Goal: Task Accomplishment & Management: Use online tool/utility

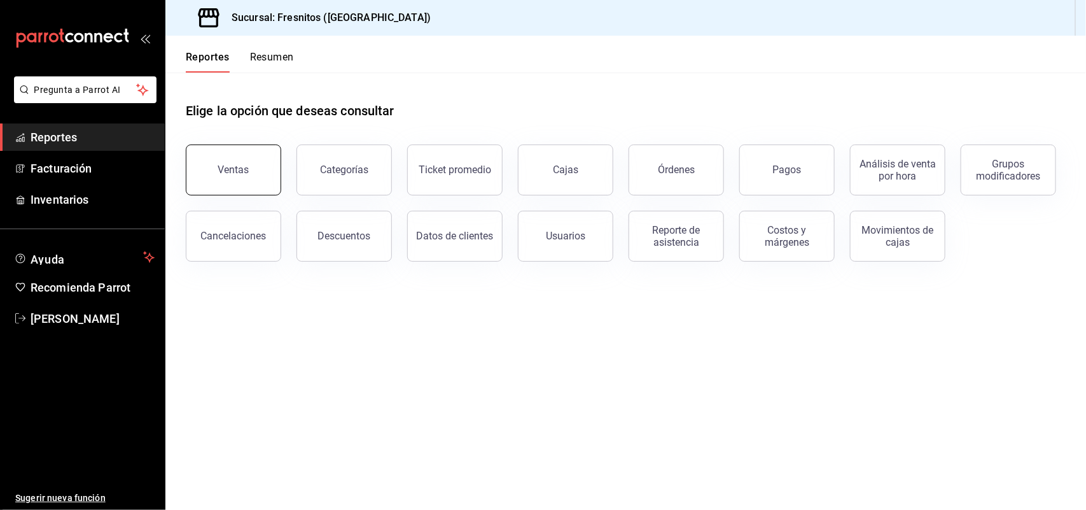
click at [242, 185] on button "Ventas" at bounding box center [233, 169] width 95 height 51
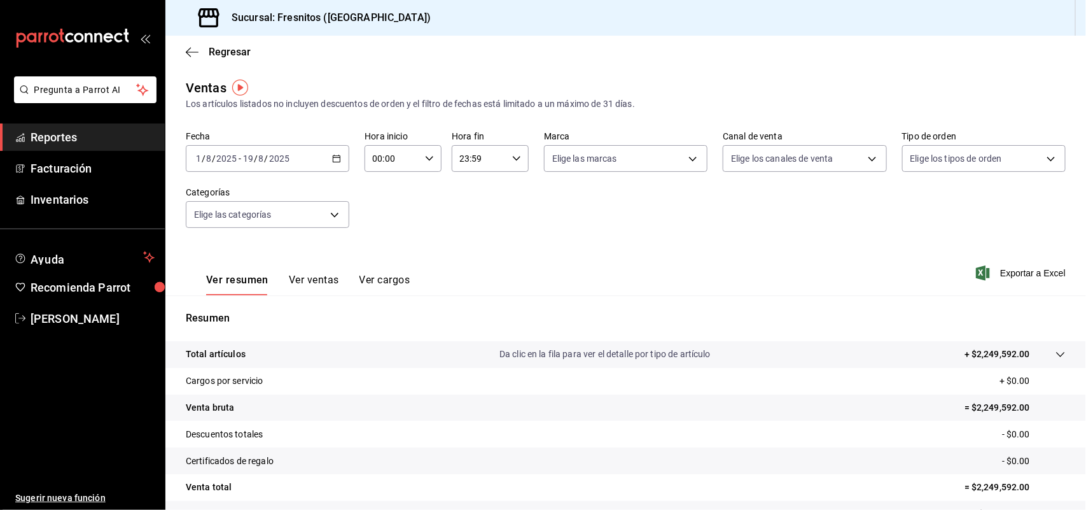
click at [335, 159] on icon "button" at bounding box center [336, 158] width 9 height 9
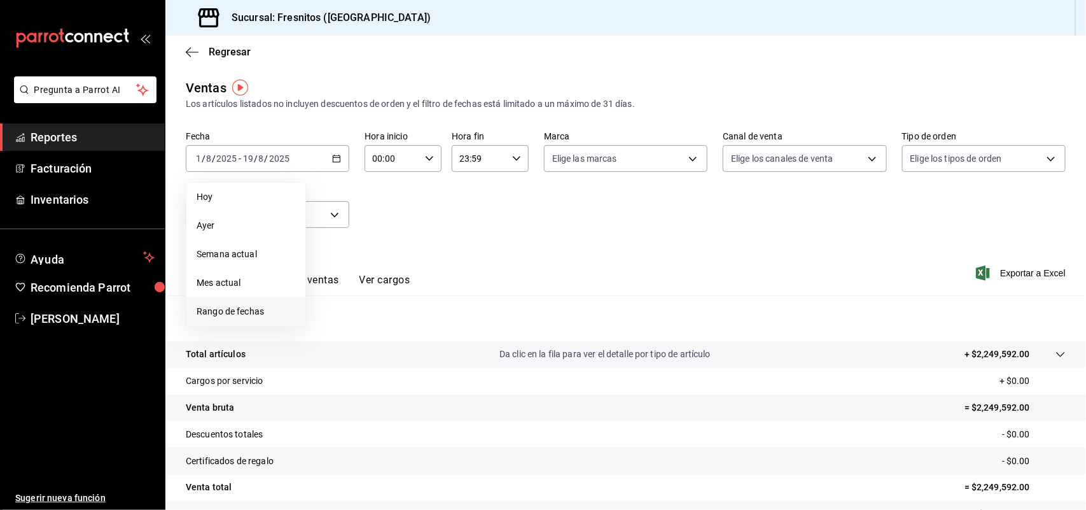
click at [256, 305] on span "Rango de fechas" at bounding box center [246, 311] width 99 height 13
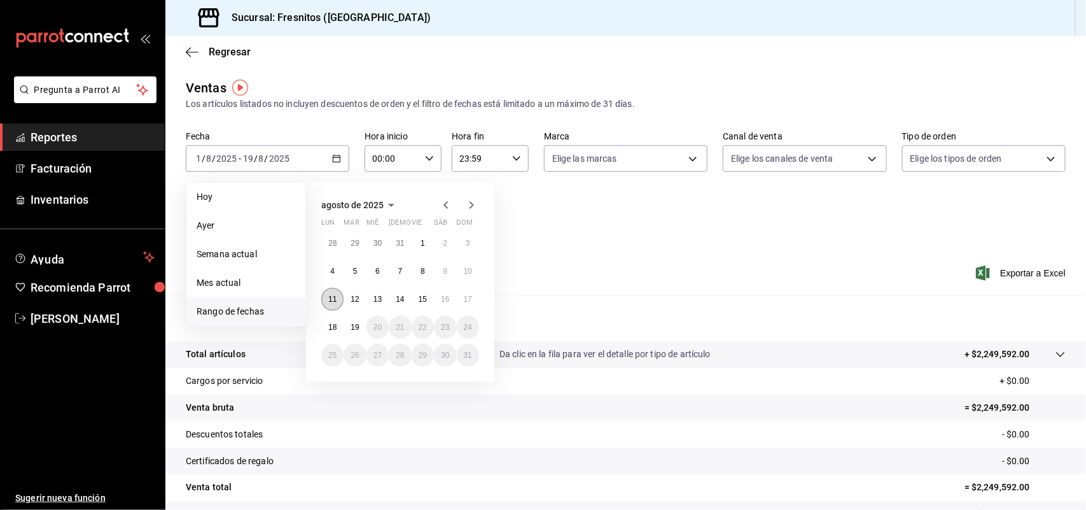
click at [329, 301] on abbr "11" at bounding box center [332, 299] width 8 height 9
click at [469, 295] on abbr "17" at bounding box center [468, 299] width 8 height 9
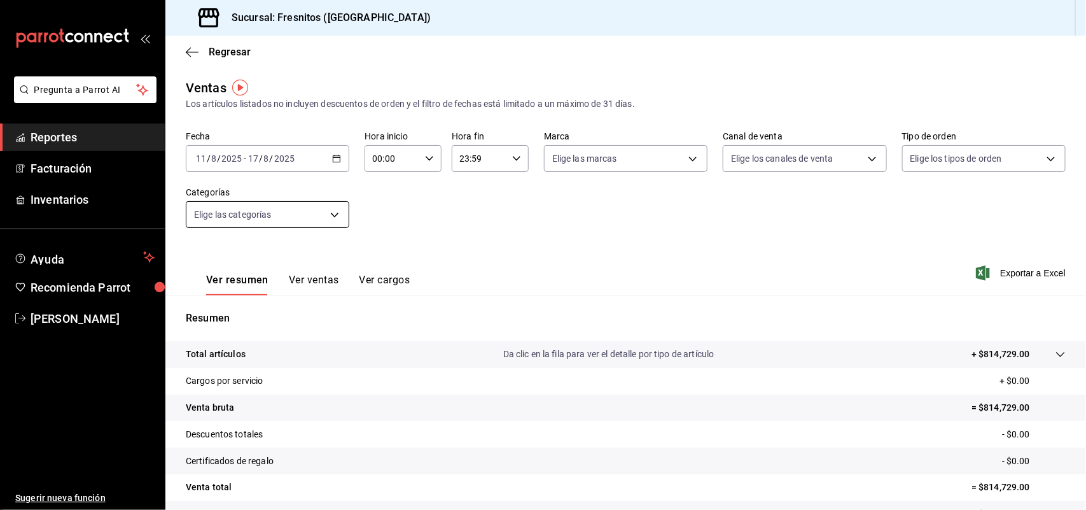
click at [339, 216] on body "Pregunta a Parrot AI Reportes Facturación Inventarios Ayuda Recomienda Parrot […" at bounding box center [543, 255] width 1086 height 510
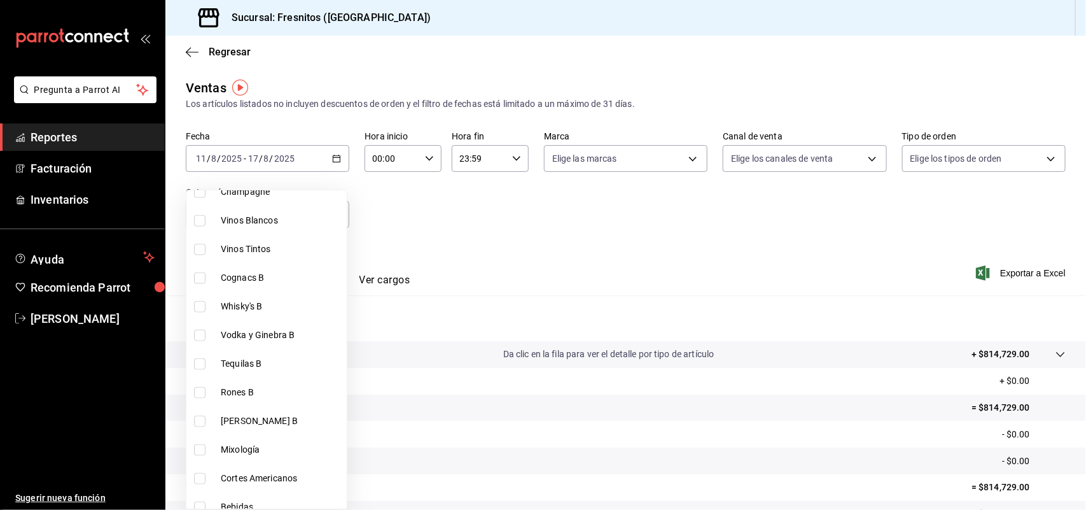
scroll to position [795, 0]
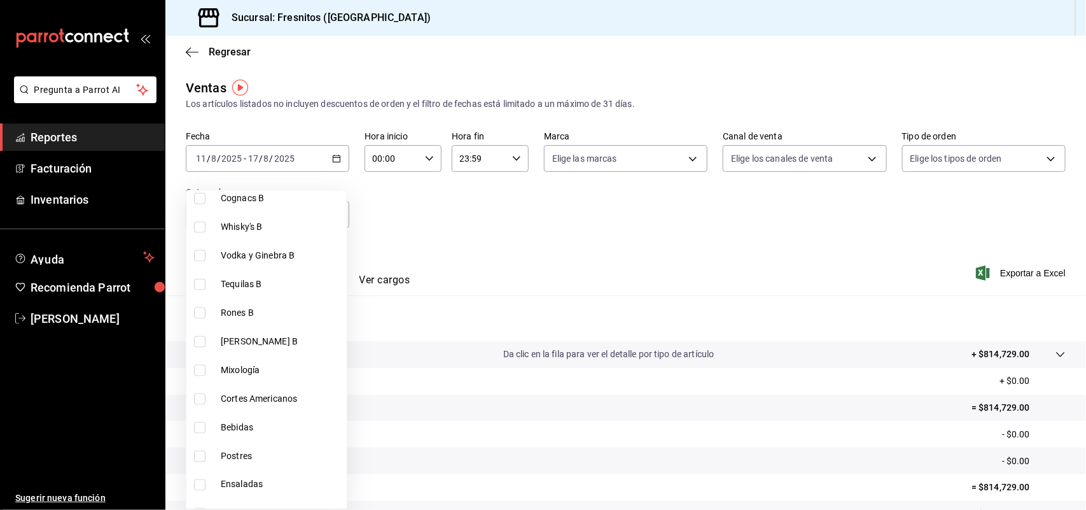
click at [202, 396] on input "checkbox" at bounding box center [199, 398] width 11 height 11
checkbox input "true"
type input "9754b4bf-f898-4a70-ae7f-45e25517f6c9"
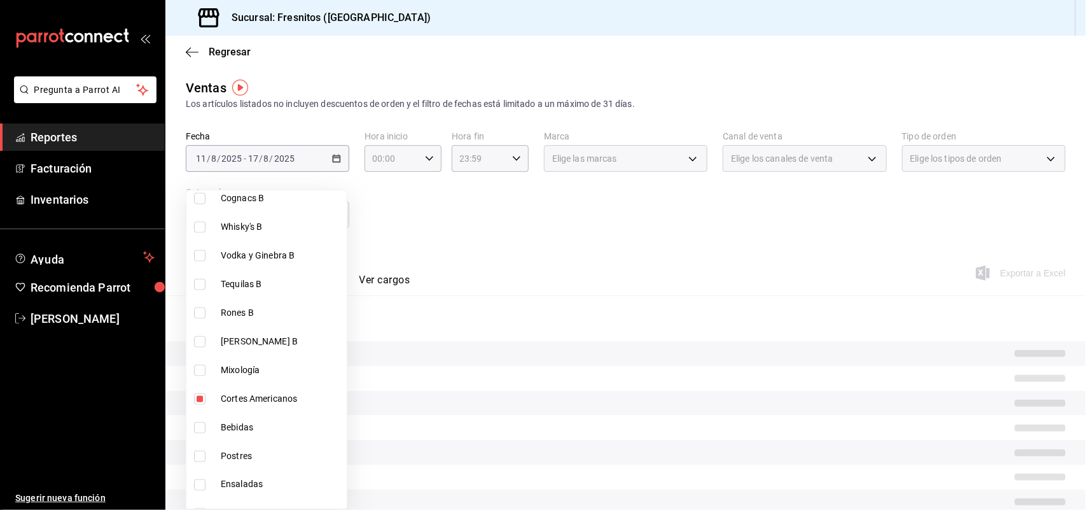
click at [478, 229] on div at bounding box center [543, 255] width 1086 height 510
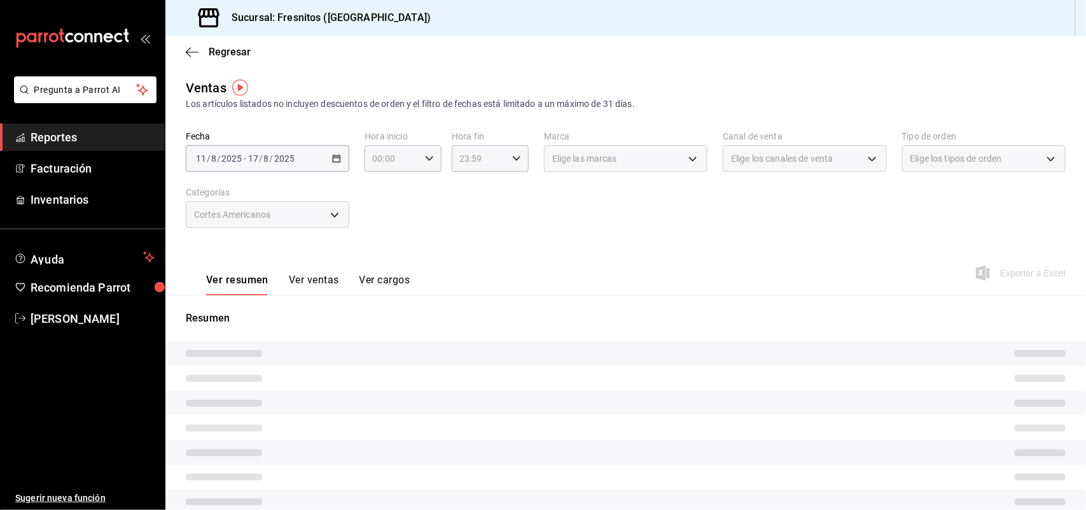
click at [303, 281] on button "Ver ventas" at bounding box center [314, 285] width 50 height 22
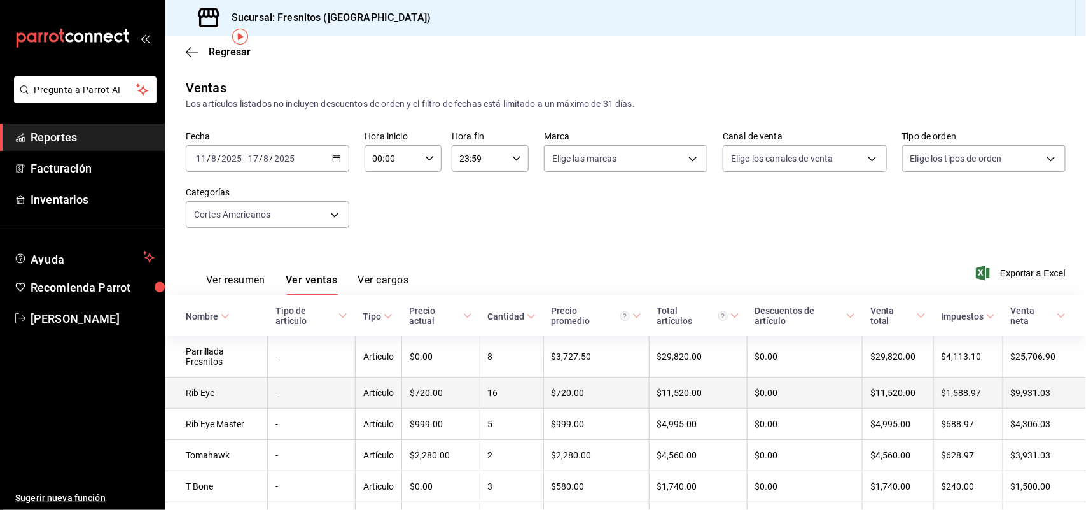
scroll to position [78, 0]
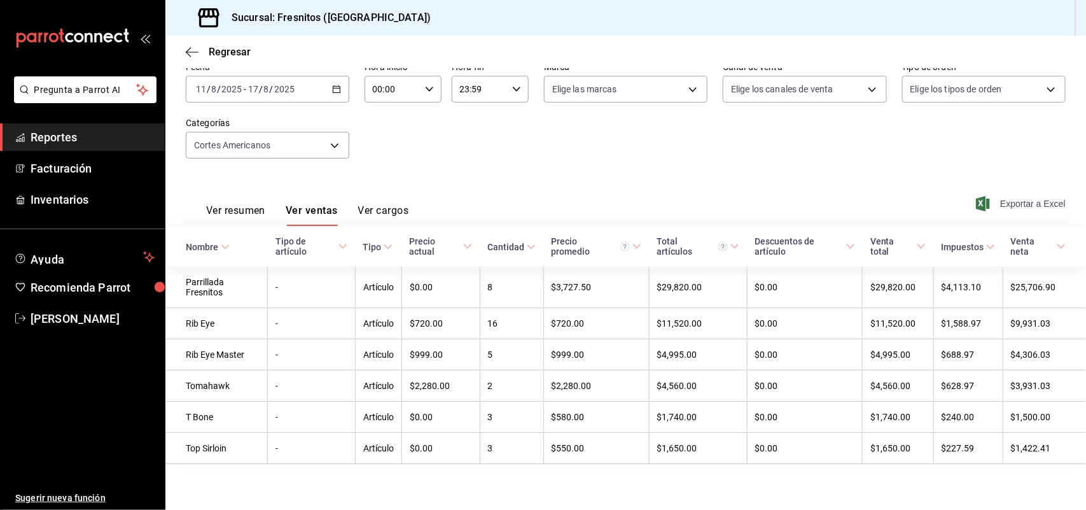
click at [1003, 196] on span "Exportar a Excel" at bounding box center [1022, 203] width 87 height 15
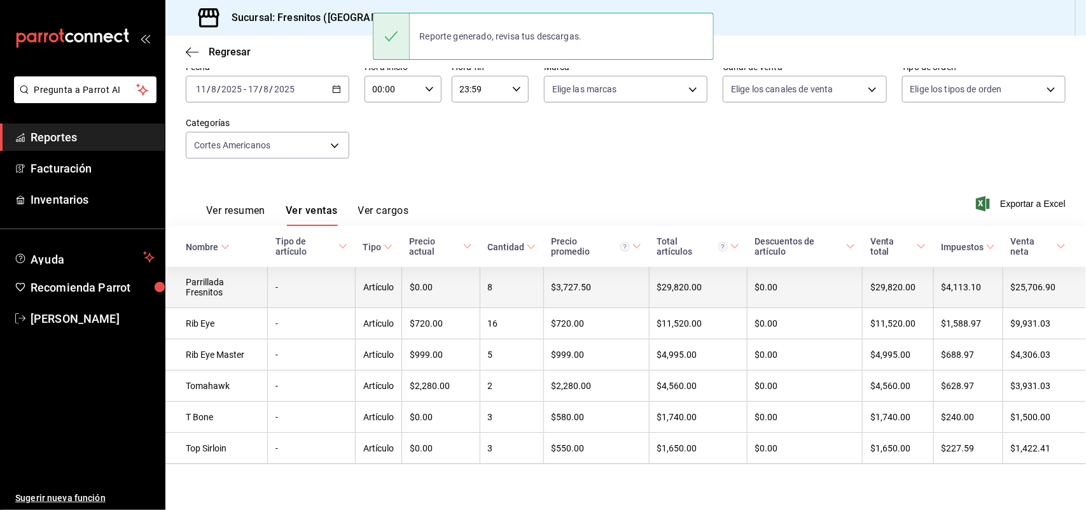
click at [217, 279] on td "Parrillada Fresnitos" at bounding box center [216, 287] width 102 height 41
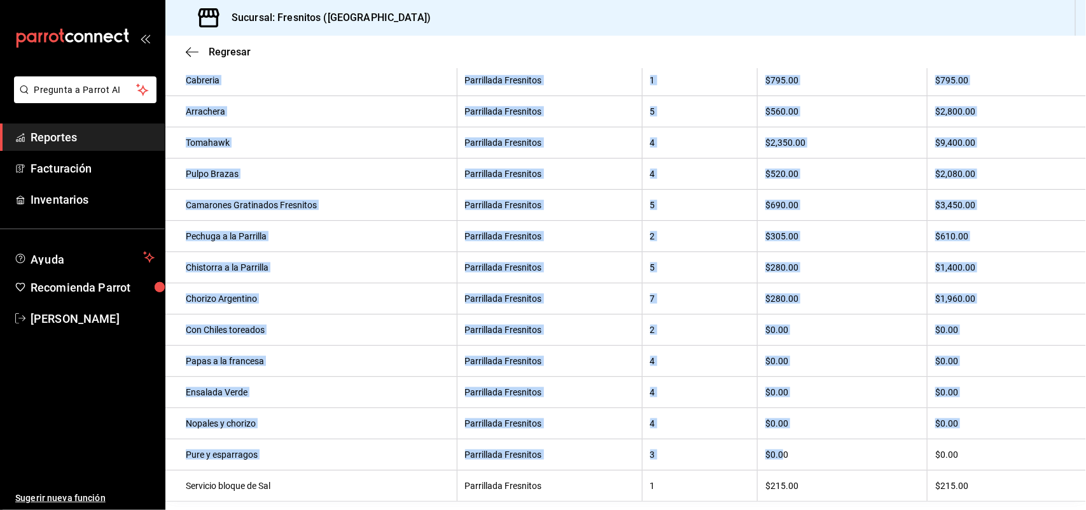
scroll to position [507, 0]
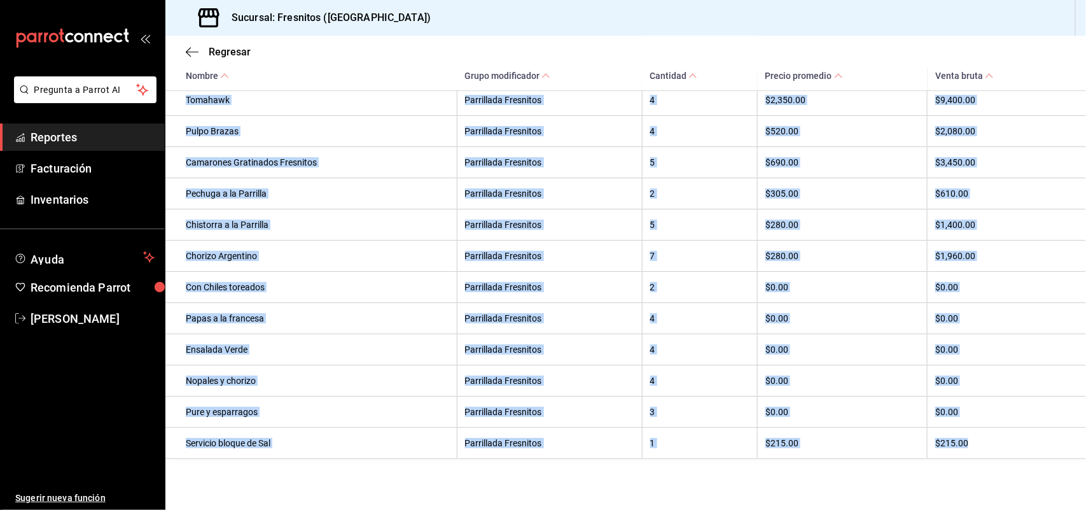
drag, startPoint x: 188, startPoint y: 247, endPoint x: 974, endPoint y: 434, distance: 807.2
click at [974, 434] on tbody "Rib Eye Parrillada Fresnitos 7 $780.00 $5,460.00 Top Sirloin Parrillada Fresnit…" at bounding box center [625, 209] width 921 height 499
click at [742, 293] on th "2" at bounding box center [699, 286] width 115 height 31
drag, startPoint x: 186, startPoint y: 335, endPoint x: 818, endPoint y: 445, distance: 642.1
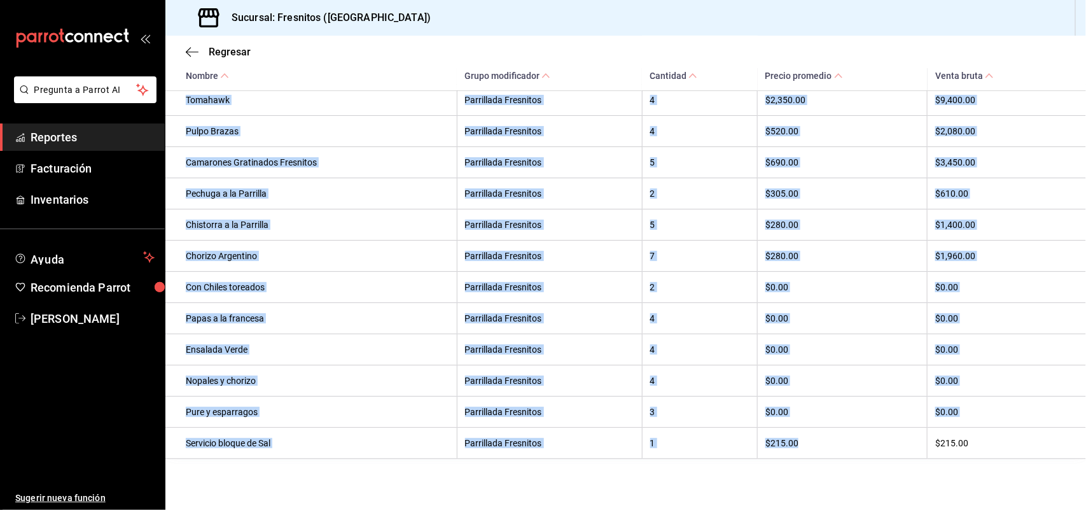
click at [818, 445] on tbody "Rib Eye Parrillada Fresnitos 7 $780.00 $5,460.00 Top Sirloin Parrillada Fresnit…" at bounding box center [625, 209] width 921 height 499
copy tbody "Rib Eye Parrillada Fresnitos 7 $780.00 $5,460.00 Top Sirloin Parrillada Fresnit…"
click at [332, 365] on th "Nopales y chorizo" at bounding box center [310, 380] width 291 height 31
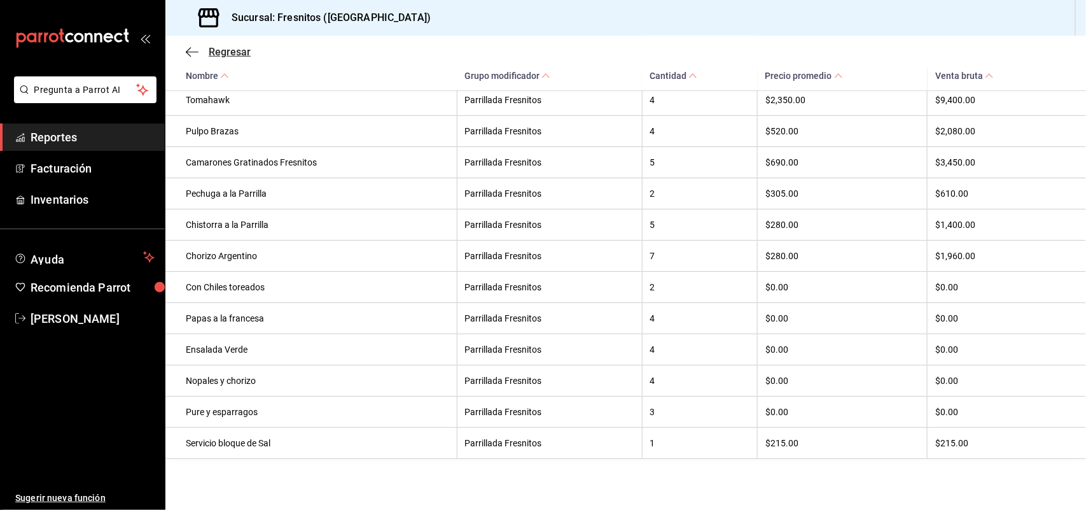
click at [239, 52] on span "Regresar" at bounding box center [230, 52] width 42 height 12
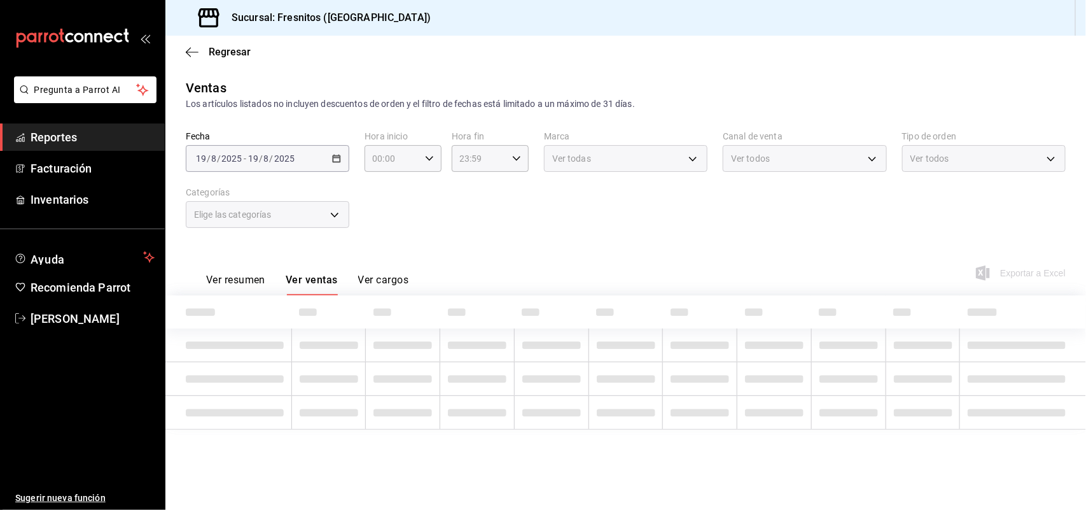
type input "9754b4bf-f898-4a70-ae7f-45e25517f6c9"
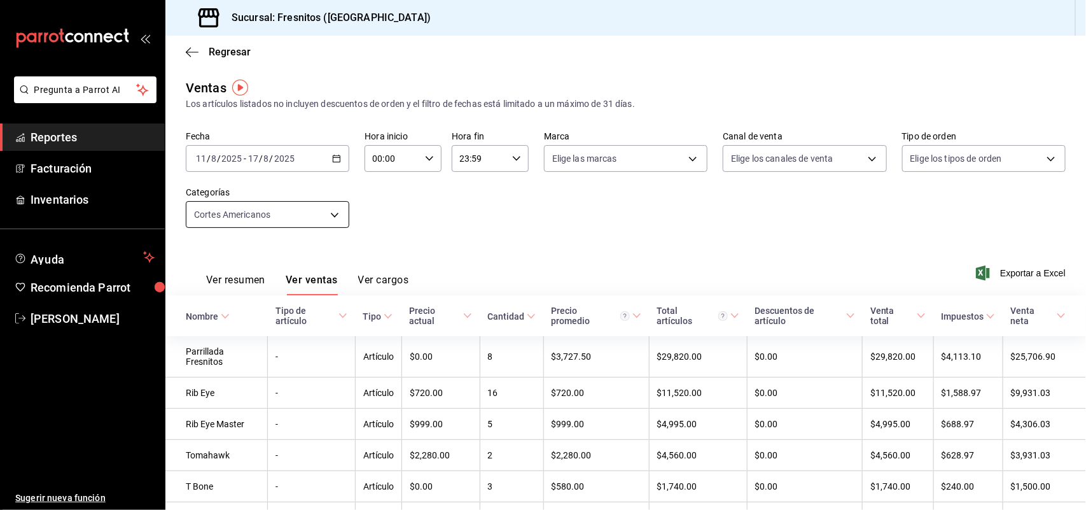
click at [333, 216] on body "Pregunta a Parrot AI Reportes Facturación Inventarios Ayuda Recomienda Parrot R…" at bounding box center [543, 255] width 1086 height 510
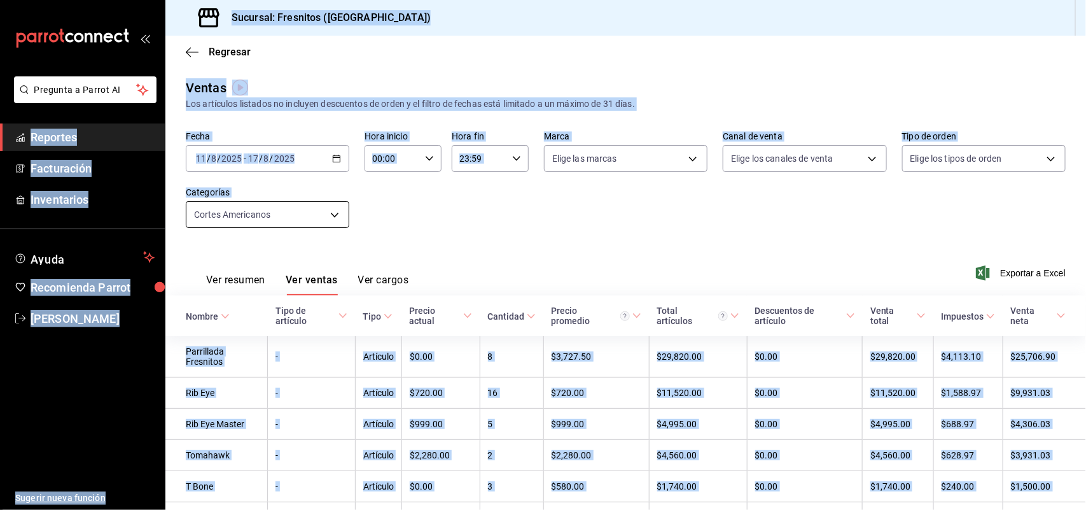
click at [330, 211] on body "Pregunta a Parrot AI Reportes Facturación Inventarios Ayuda Recomienda Parrot R…" at bounding box center [543, 255] width 1086 height 510
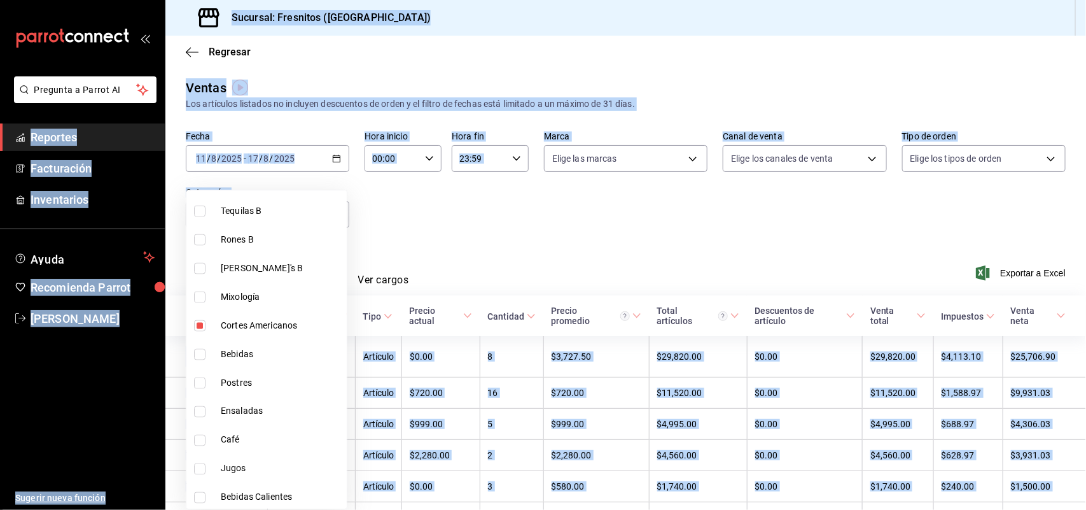
scroll to position [867, 0]
click at [199, 323] on input "checkbox" at bounding box center [199, 327] width 11 height 11
checkbox input "false"
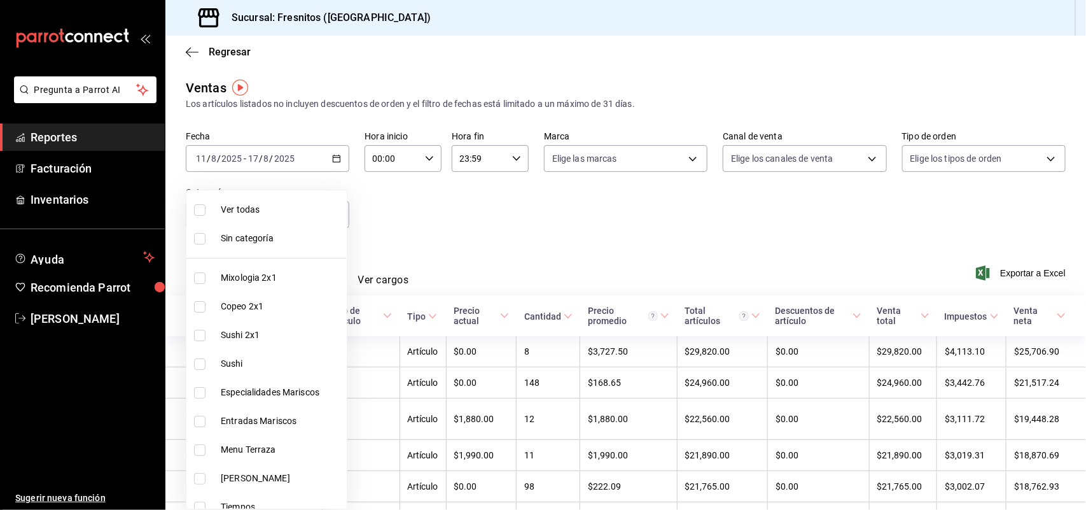
click at [202, 360] on input "checkbox" at bounding box center [199, 363] width 11 height 11
checkbox input "true"
type input "3c99a77a-98bb-40f9-9ecd-4acfdb9a8272"
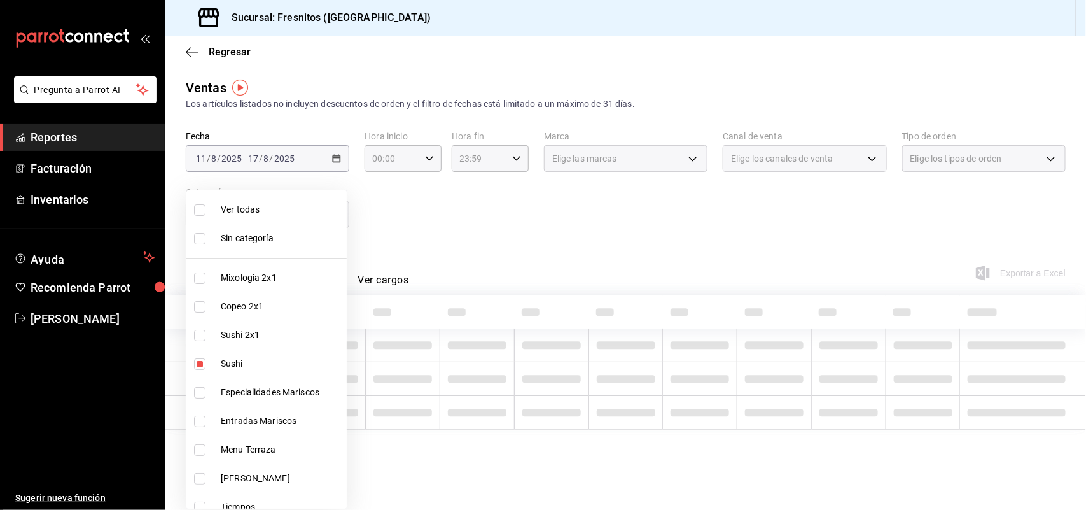
click at [196, 330] on input "checkbox" at bounding box center [199, 335] width 11 height 11
checkbox input "true"
type input "3c99a77a-98bb-40f9-9ecd-4acfdb9a8272,dcc9583c-2279-4989-b22b-c3749c510ee4"
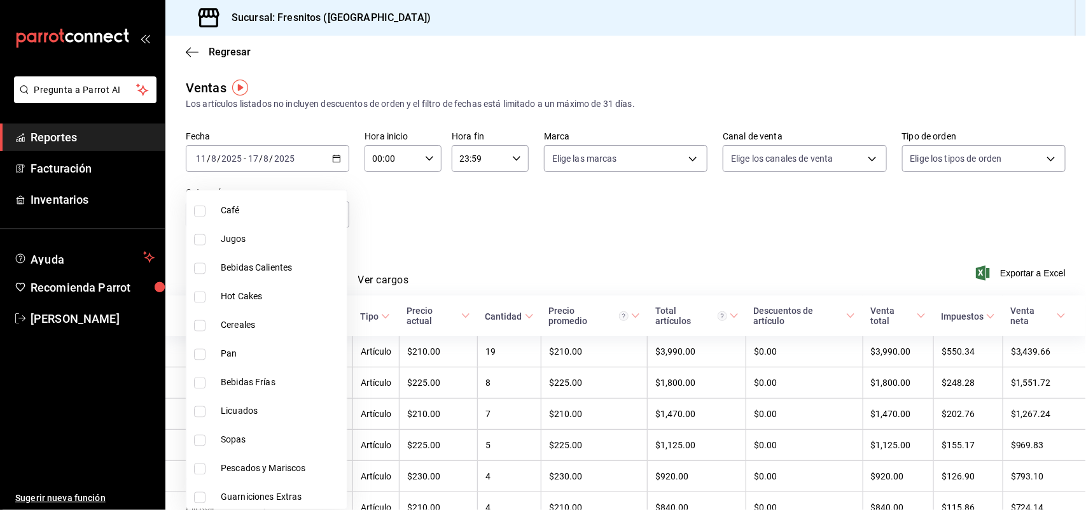
scroll to position [1185, 0]
click at [195, 491] on input "checkbox" at bounding box center [199, 496] width 11 height 11
checkbox input "false"
type input "3c99a77a-98bb-40f9-9ecd-4acfdb9a8272,dcc9583c-2279-4989-b22b-c3749c510ee4"
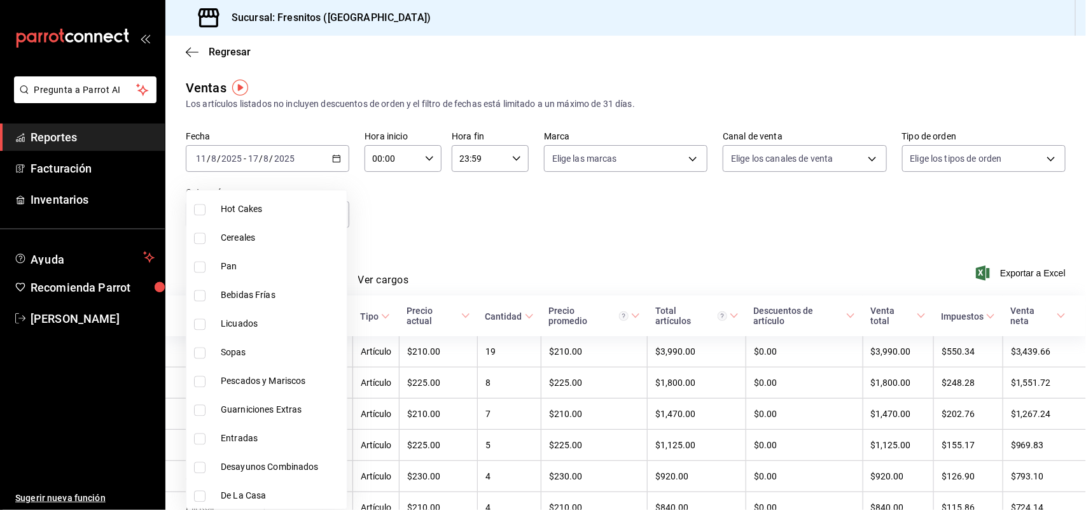
click at [200, 493] on input "checkbox" at bounding box center [199, 496] width 11 height 11
checkbox input "true"
type input "3c99a77a-98bb-40f9-9ecd-4acfdb9a8272,dcc9583c-2279-4989-b22b-c3749c510ee4,f6119…"
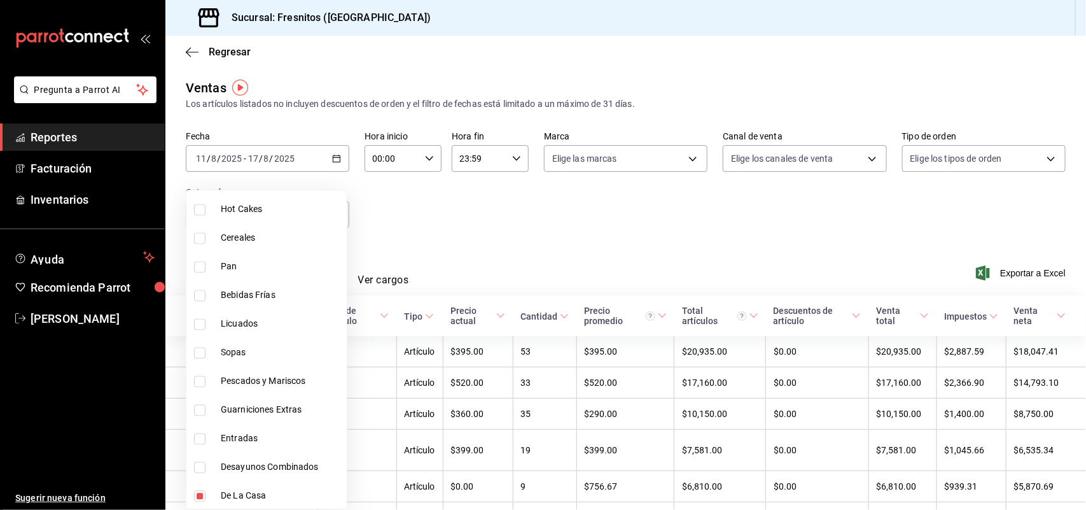
click at [199, 466] on input "checkbox" at bounding box center [199, 467] width 11 height 11
checkbox input "true"
type input "3c99a77a-98bb-40f9-9ecd-4acfdb9a8272,dcc9583c-2279-4989-b22b-c3749c510ee4,f6119…"
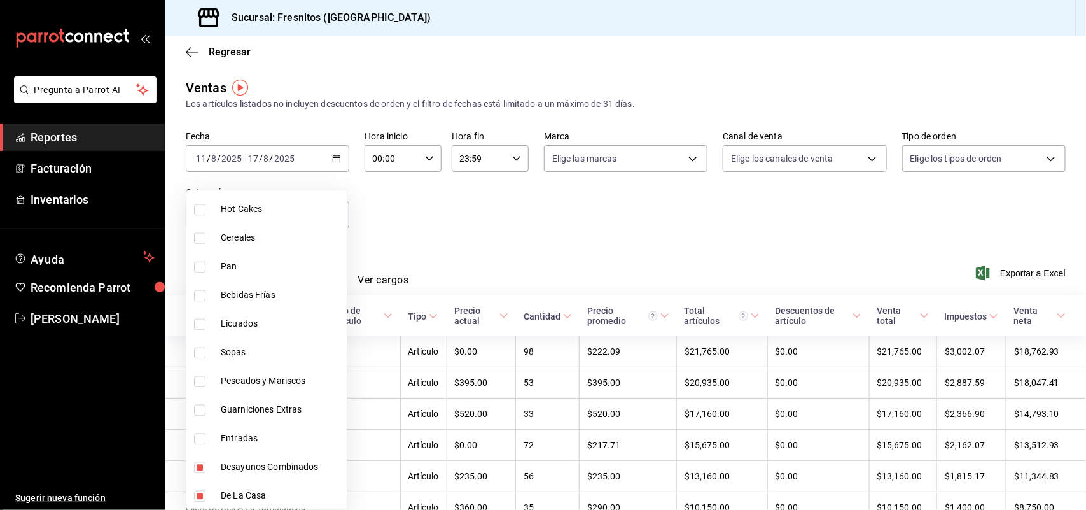
click at [555, 223] on div at bounding box center [543, 255] width 1086 height 510
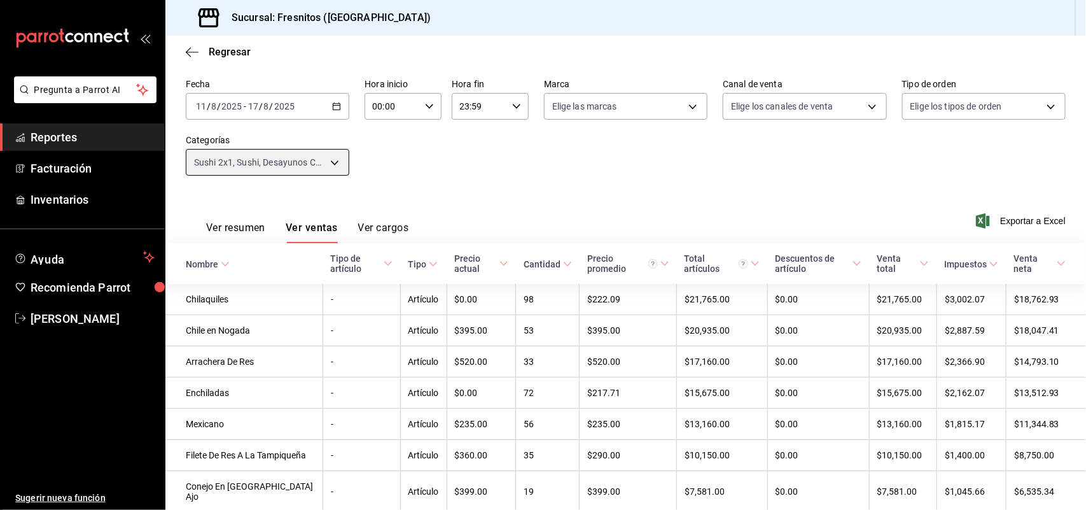
scroll to position [80, 0]
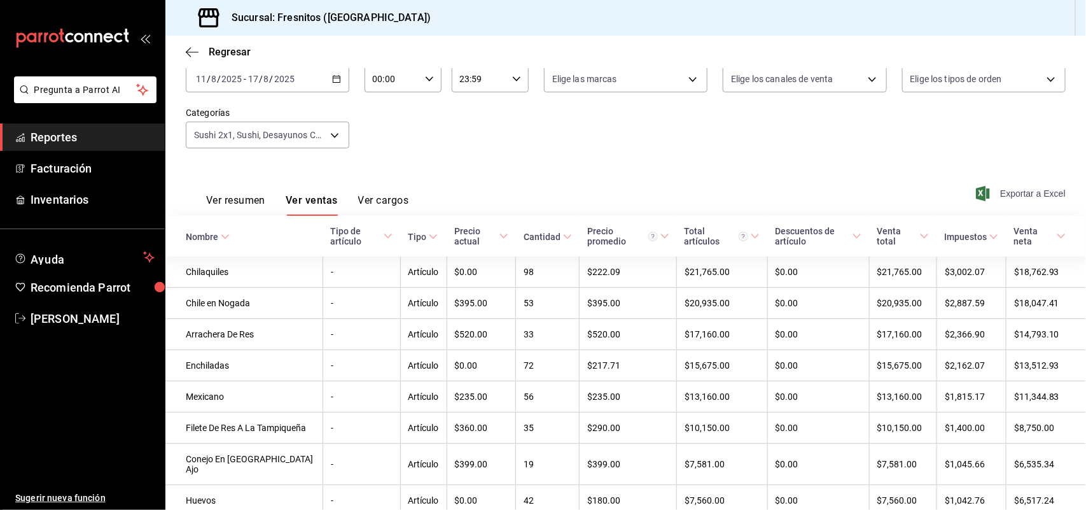
click at [1012, 190] on span "Exportar a Excel" at bounding box center [1022, 193] width 87 height 15
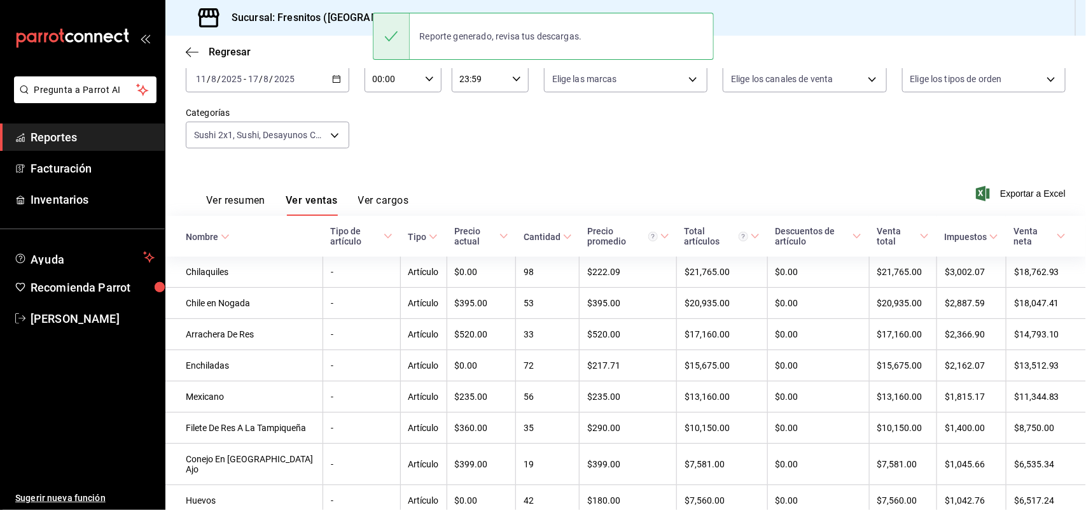
click at [246, 274] on td "Chilaquiles" at bounding box center [243, 271] width 157 height 31
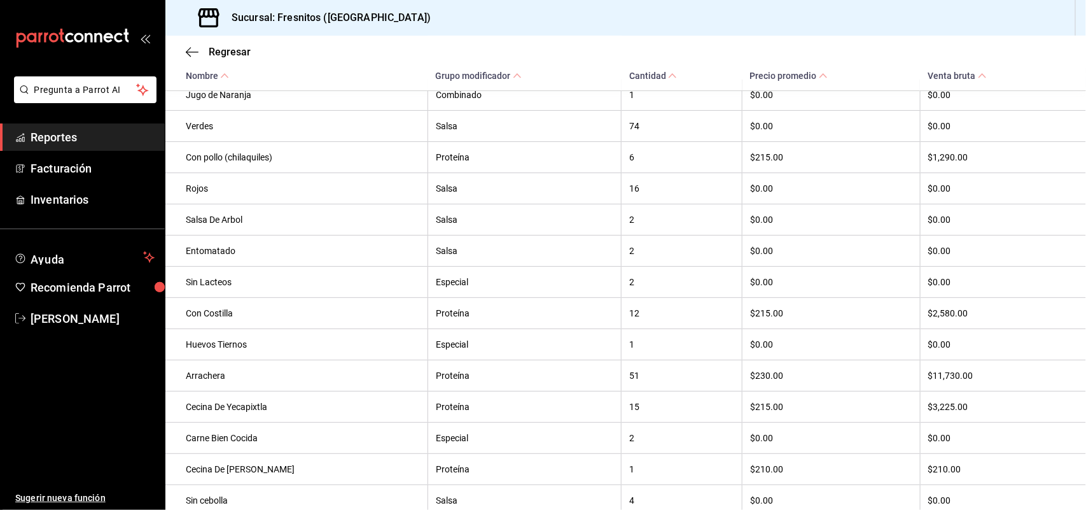
scroll to position [398, 0]
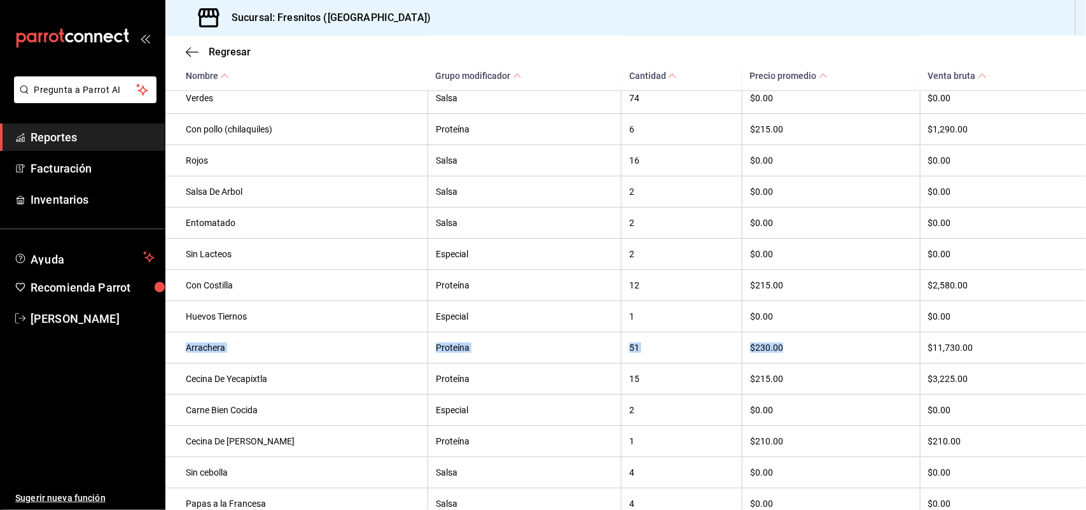
drag, startPoint x: 186, startPoint y: 355, endPoint x: 800, endPoint y: 368, distance: 614.8
click at [800, 363] on tr "Arrachera Proteína 51 $230.00 $11,730.00" at bounding box center [625, 347] width 921 height 31
click at [799, 363] on th "$230.00" at bounding box center [832, 347] width 178 height 31
copy tr "Arrachera Proteína 51 $230.00"
click at [220, 55] on span "Regresar" at bounding box center [230, 52] width 42 height 12
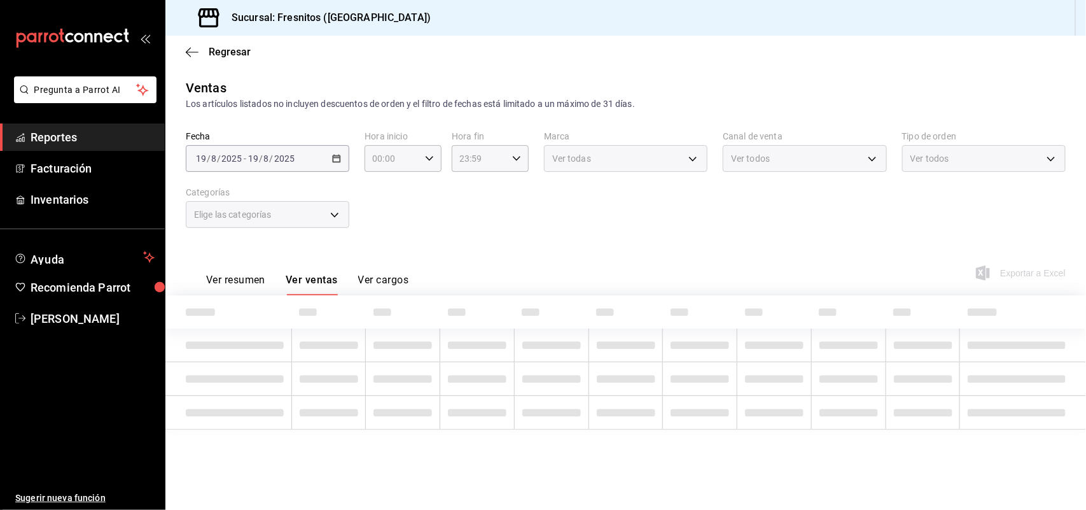
type input "3c99a77a-98bb-40f9-9ecd-4acfdb9a8272,dcc9583c-2279-4989-b22b-c3749c510ee4,f6119…"
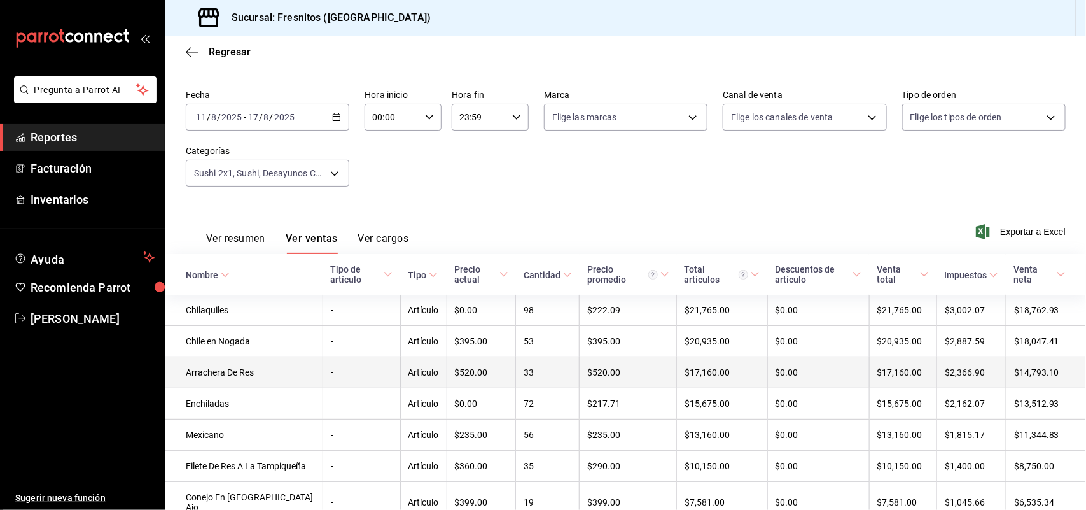
scroll to position [80, 0]
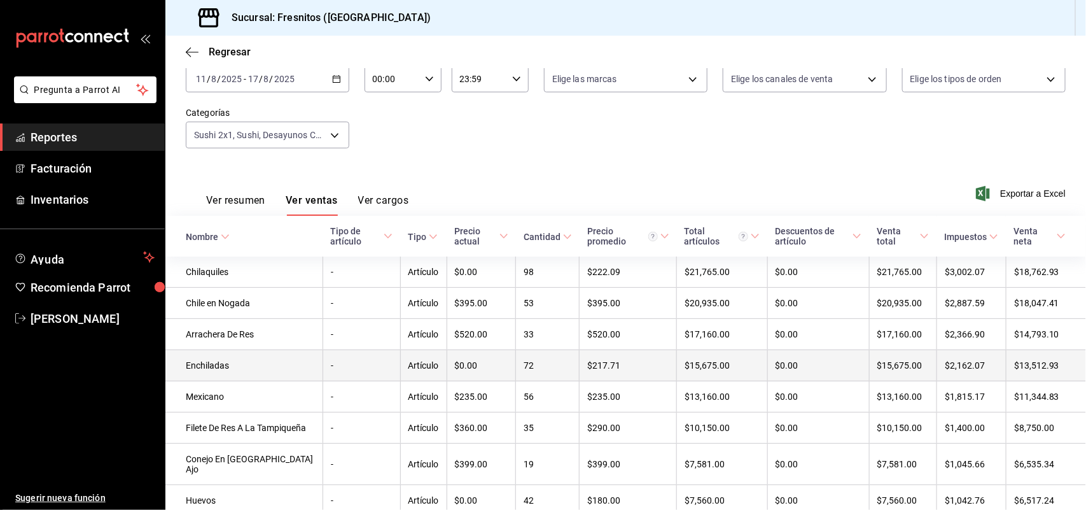
click at [213, 367] on td "Enchiladas" at bounding box center [243, 365] width 157 height 31
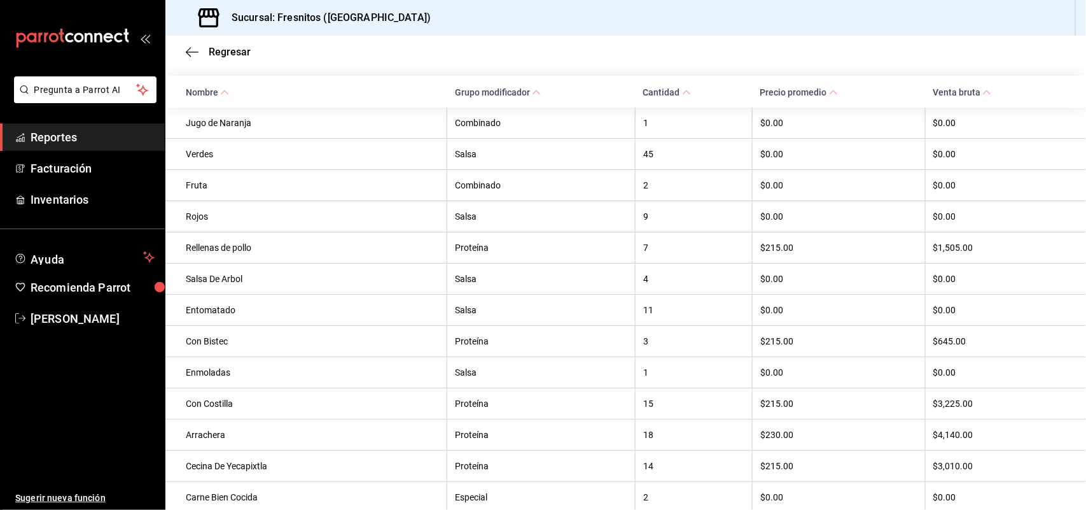
scroll to position [398, 0]
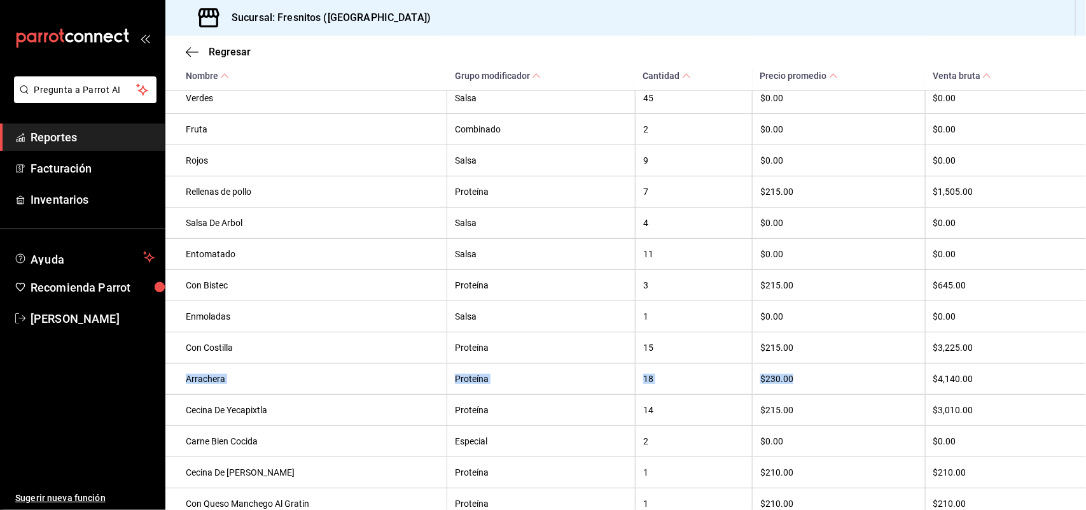
drag, startPoint x: 186, startPoint y: 390, endPoint x: 810, endPoint y: 384, distance: 623.6
click at [810, 384] on tr "Arrachera Proteína 18 $230.00 $4,140.00" at bounding box center [625, 378] width 921 height 31
copy tr "Arrachera Proteína 18 $230.00"
click at [227, 46] on span "Regresar" at bounding box center [230, 52] width 42 height 12
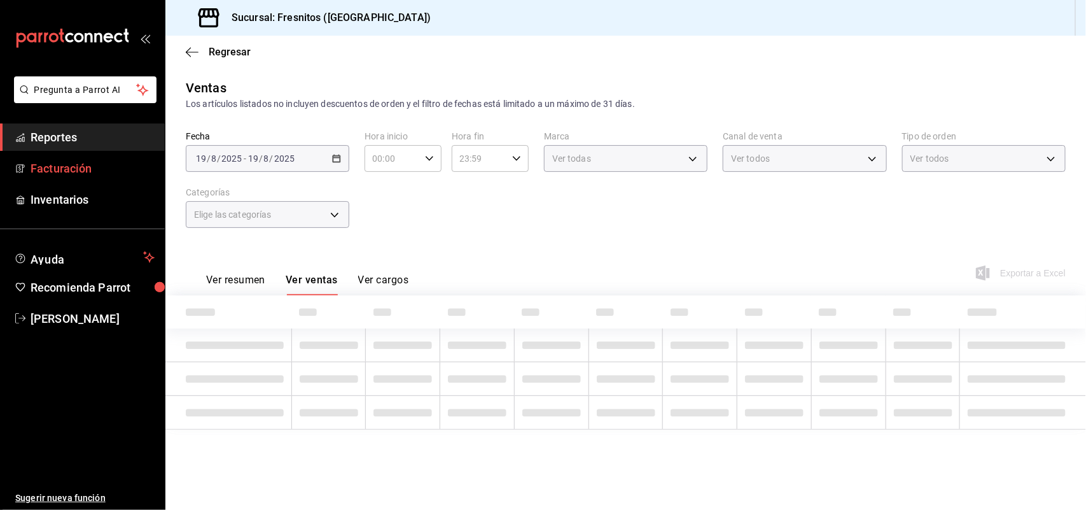
type input "3c99a77a-98bb-40f9-9ecd-4acfdb9a8272,dcc9583c-2279-4989-b22b-c3749c510ee4,f6119…"
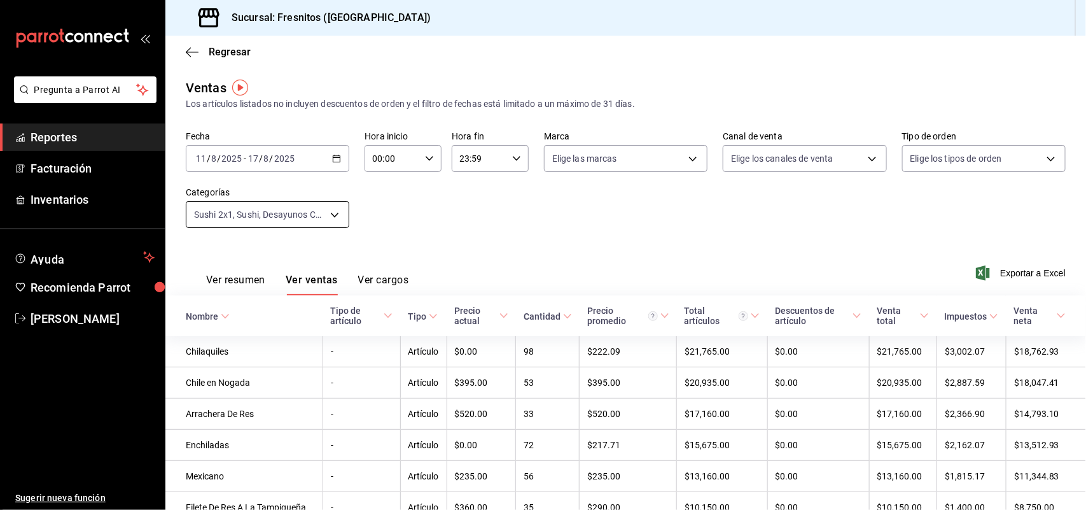
click at [334, 212] on body "Pregunta a Parrot AI Reportes Facturación Inventarios Ayuda Recomienda Parrot R…" at bounding box center [543, 255] width 1086 height 510
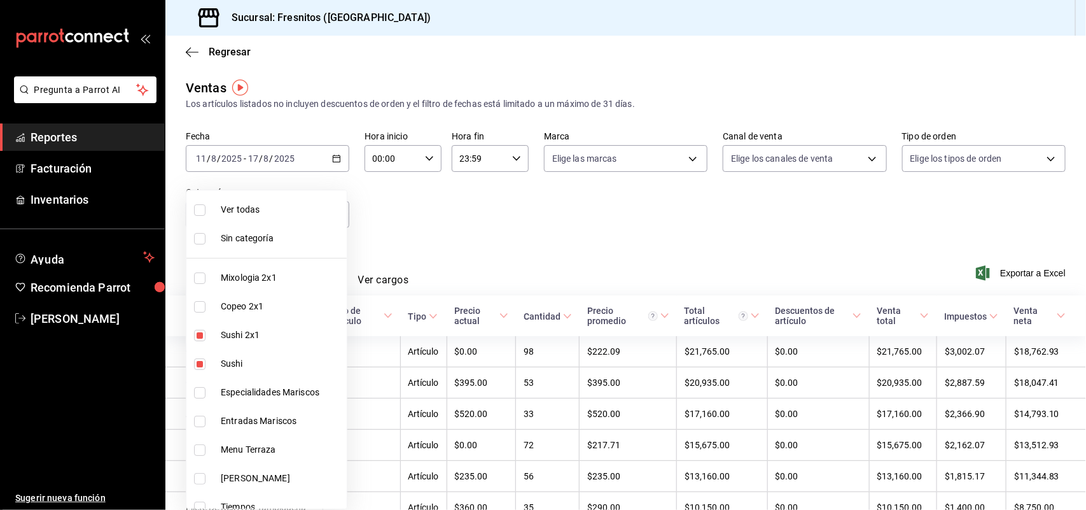
click at [199, 339] on input "checkbox" at bounding box center [199, 335] width 11 height 11
checkbox input "false"
type input "3c99a77a-98bb-40f9-9ecd-4acfdb9a8272,f6119913-d78b-4f89-b315-1376b93f7aa1,595c7…"
click at [198, 360] on input "checkbox" at bounding box center [199, 363] width 11 height 11
checkbox input "false"
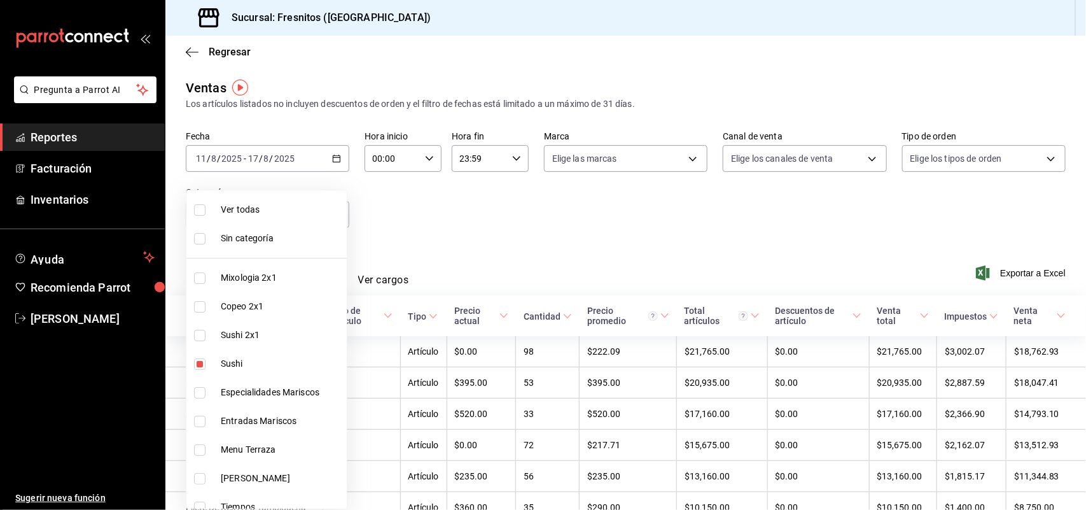
type input "f6119913-d78b-4f89-b315-1376b93f7aa1,595c7a15-2ed7-41c2-b782-00710019d552"
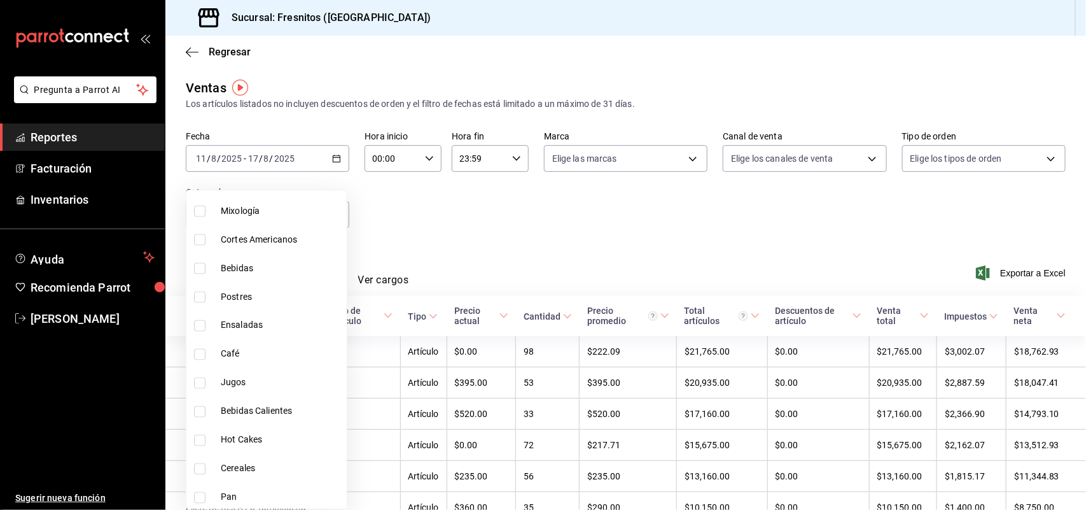
scroll to position [1185, 0]
drag, startPoint x: 202, startPoint y: 468, endPoint x: 202, endPoint y: 485, distance: 17.8
click at [202, 466] on input "checkbox" at bounding box center [199, 467] width 11 height 11
checkbox input "false"
type input "f6119913-d78b-4f89-b315-1376b93f7aa1"
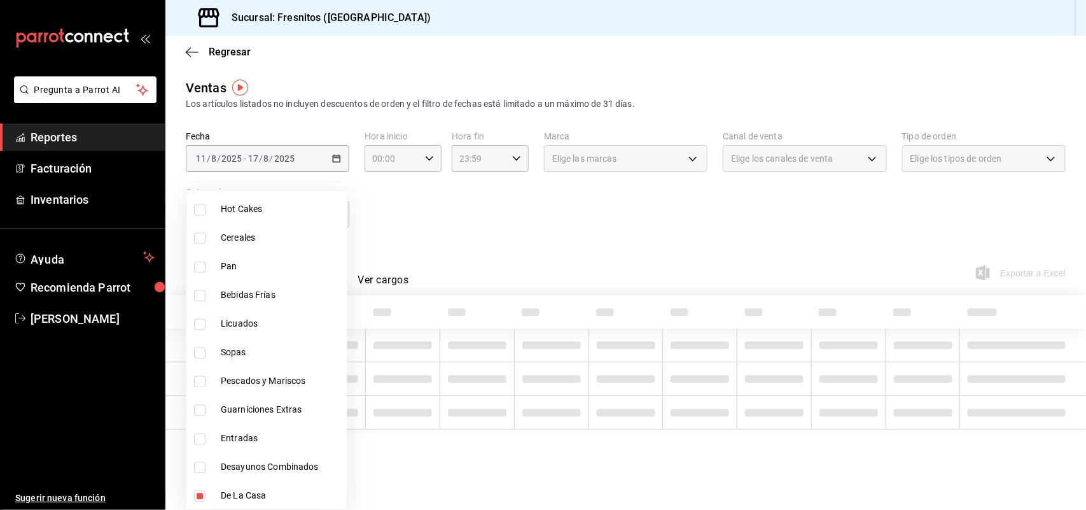
click at [202, 491] on input "checkbox" at bounding box center [199, 496] width 11 height 11
checkbox input "false"
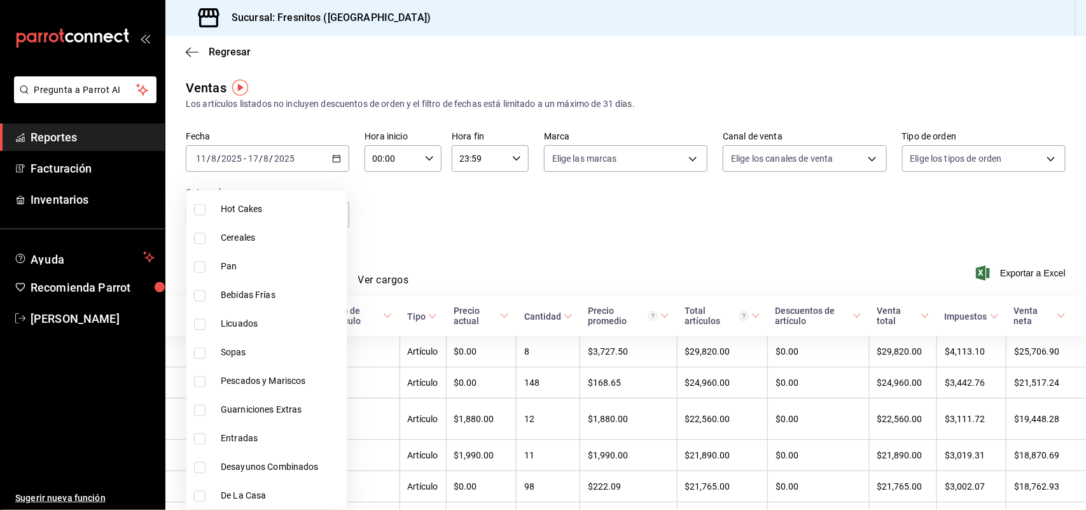
click at [189, 371] on li "Pescados y Mariscos" at bounding box center [266, 381] width 160 height 29
type input "b034554c-ac68-4b4a-bd4f-21874369f14b"
checkbox input "true"
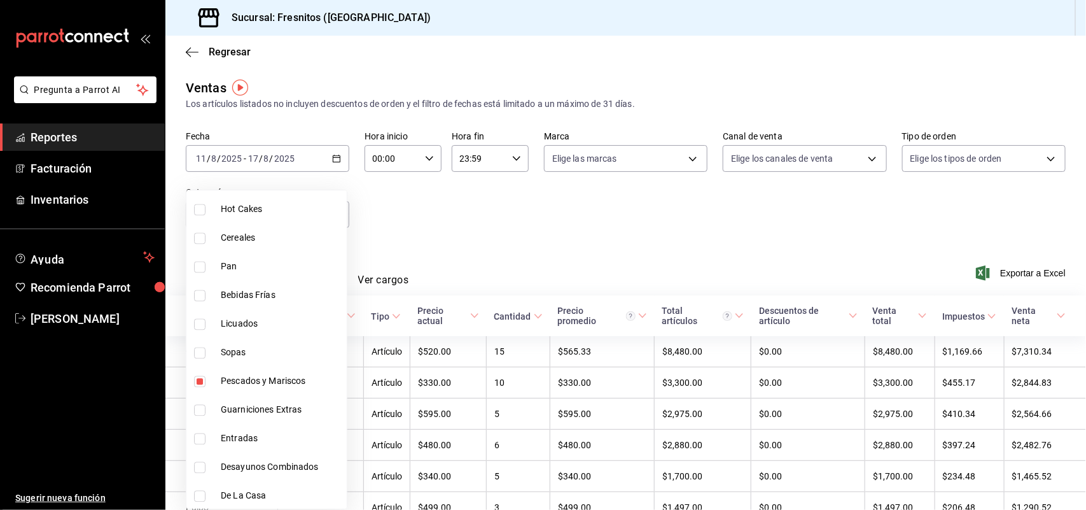
click at [1005, 274] on div at bounding box center [543, 255] width 1086 height 510
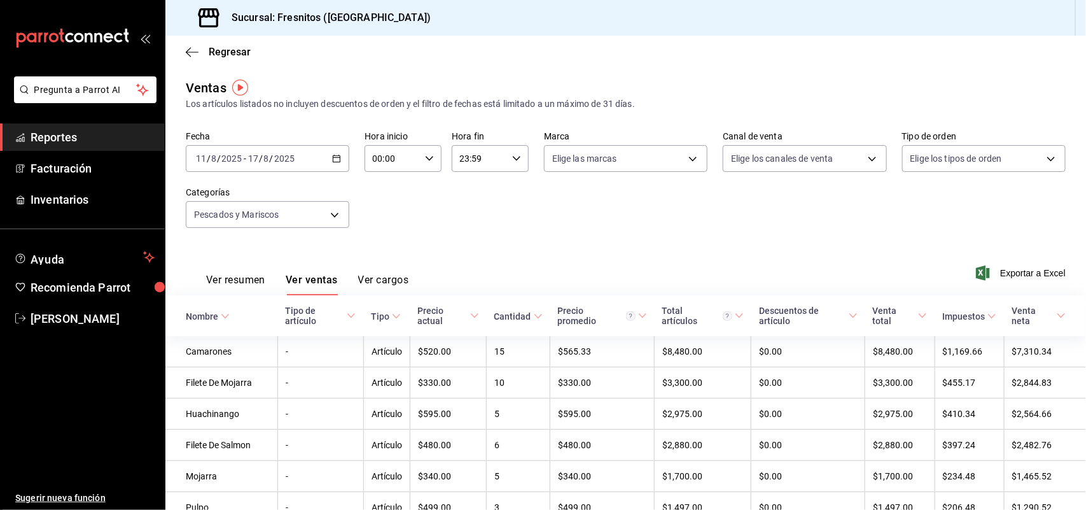
click at [1010, 274] on span "Exportar a Excel" at bounding box center [1022, 272] width 87 height 15
